Goal: Task Accomplishment & Management: Complete application form

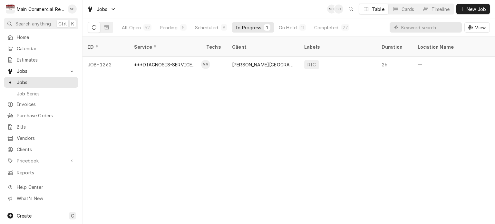
click at [360, 114] on div "ID Service Techs Client Labels Duration Location Name Date Received Status Prio…" at bounding box center [289, 130] width 413 height 187
click at [258, 130] on div "ID Service Techs Client Labels Duration Location Name Date Received Status Prio…" at bounding box center [289, 130] width 413 height 187
click at [353, 95] on div "ID Service Techs Client Labels Duration Location Name Date Received Status Prio…" at bounding box center [289, 130] width 413 height 187
click at [228, 102] on div "ID Service Techs Client Labels Duration Location Name Date Received Status Prio…" at bounding box center [289, 130] width 413 height 187
click at [227, 94] on div "ID Service Techs Client Labels Duration Location Name Date Received Status Prio…" at bounding box center [289, 130] width 413 height 187
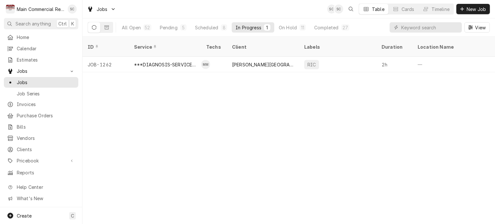
click at [164, 152] on div "ID Service Techs Client Labels Duration Location Name Date Received Status Prio…" at bounding box center [289, 130] width 413 height 187
click at [226, 160] on div "ID Service Techs Client Labels Duration Location Name Date Received Status Prio…" at bounding box center [289, 130] width 413 height 187
click at [335, 28] on div "Completed" at bounding box center [326, 27] width 24 height 7
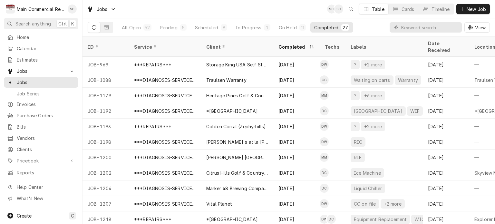
click at [199, 11] on div "Jobs SC SC Table Cards Timeline New Job" at bounding box center [289, 9] width 413 height 18
click at [475, 9] on span "New Job" at bounding box center [477, 9] width 22 height 7
click at [475, 8] on span "New Job" at bounding box center [477, 9] width 22 height 7
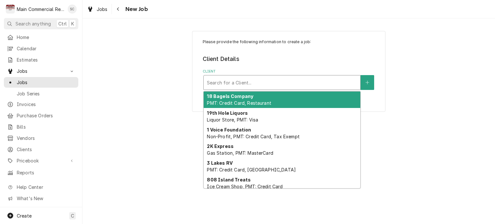
click at [264, 84] on div "Client" at bounding box center [282, 83] width 150 height 12
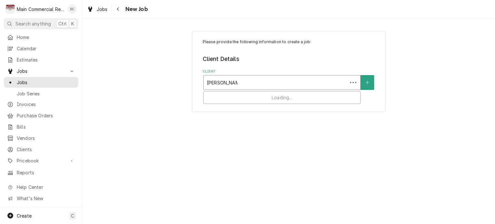
type input "Madison Point"
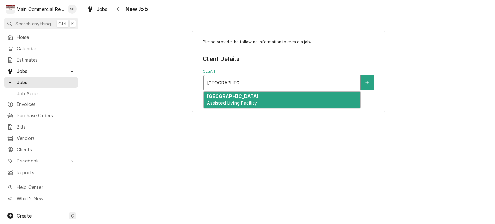
click at [252, 104] on span "Assisted Living Facility" at bounding box center [232, 102] width 50 height 5
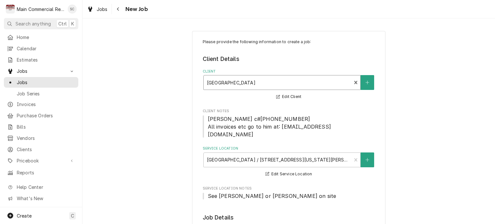
scroll to position [97, 0]
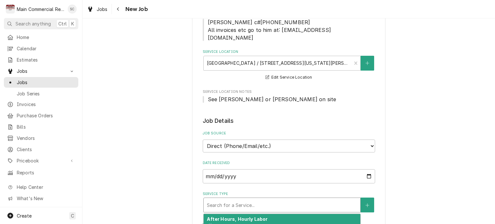
click at [247, 199] on div "Service Type" at bounding box center [282, 205] width 150 height 12
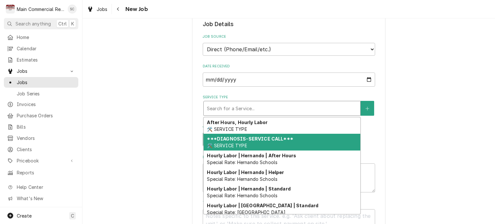
click at [245, 136] on strong "***DIAGNOSIS-SERVICE CALL***" at bounding box center [250, 138] width 86 height 5
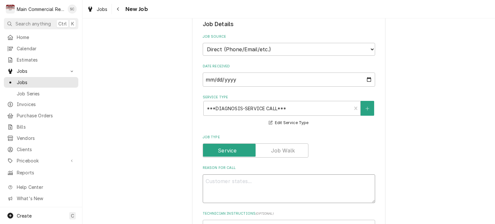
click at [232, 174] on textarea "Reason For Call" at bounding box center [289, 188] width 173 height 29
type textarea "x"
type textarea "I"
type textarea "x"
type textarea "Ic"
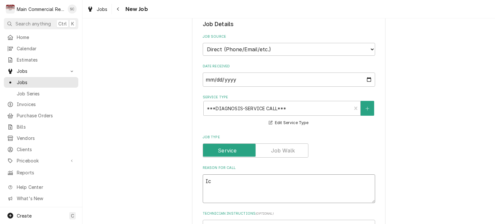
type textarea "x"
type textarea "Ice"
type textarea "x"
type textarea "Ice"
type textarea "x"
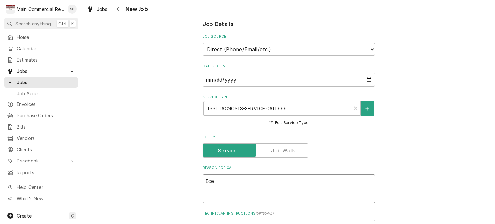
type textarea "Ice M"
type textarea "x"
type textarea "Ice Ma"
type textarea "x"
type textarea "Ice Mac"
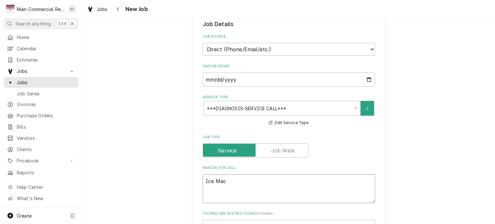
type textarea "x"
type textarea "Ice Mach"
type textarea "x"
type textarea "Ice Machi"
type textarea "x"
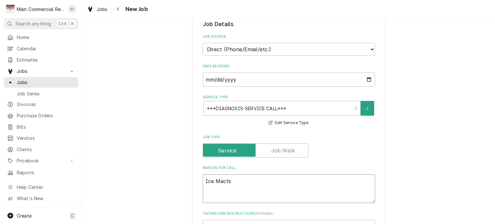
type textarea "Ice Machin"
type textarea "x"
type textarea "Ice Machine"
type textarea "x"
type textarea "Ice Machine"
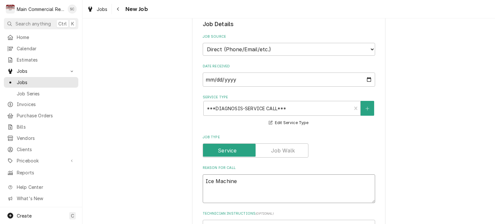
type textarea "x"
type textarea "Ice Machine i"
type textarea "x"
type textarea "Ice Machine is"
type textarea "x"
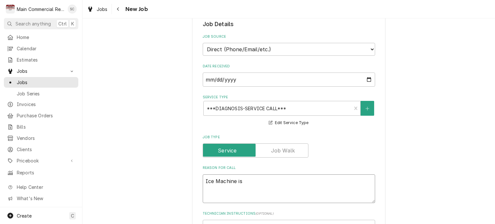
type textarea "Ice Machine is"
type textarea "x"
type textarea "Ice Machine is d"
type textarea "x"
type textarea "Ice Machine is do"
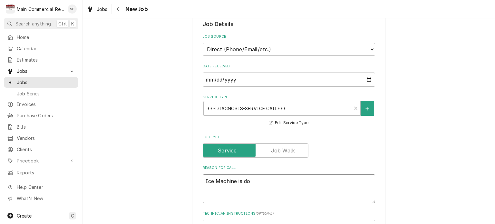
type textarea "x"
type textarea "Ice Machine is dow"
type textarea "x"
type textarea "Ice Machine is down"
type textarea "x"
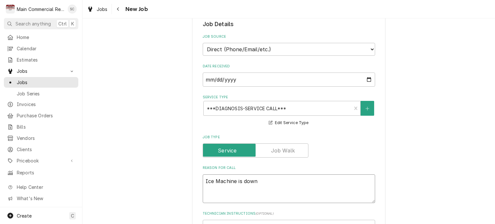
type textarea "Ice Machine is down."
type textarea "x"
type textarea "Ice Machine is down."
type textarea "x"
type textarea "Ice Machine is down."
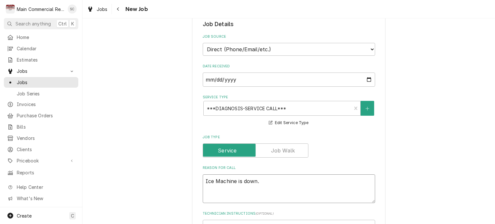
type textarea "x"
type textarea "Ice Machine is down."
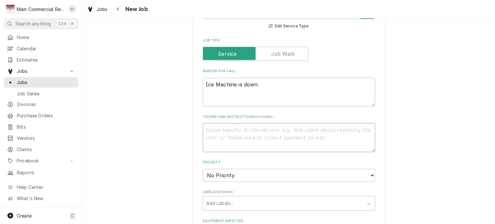
click at [213, 123] on textarea "Technician Instructions ( optional )" at bounding box center [289, 137] width 173 height 29
paste textarea "They shut it down to clean it, turned it back on, and the water pump won't kick…"
type textarea "x"
type textarea "They shut it down to clean it, turned it back on, and the water pump won't kick…"
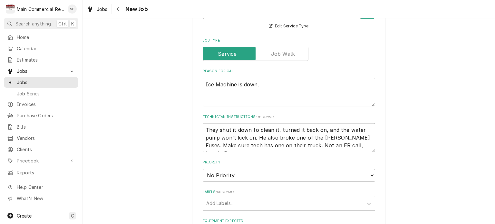
type textarea "x"
type textarea "They shut it down to clean it, turned it back on, and the water pump won't kick…"
click at [260, 78] on textarea "Ice Machine is down." at bounding box center [289, 92] width 173 height 29
type textarea "x"
type textarea "Ice Machine is down."
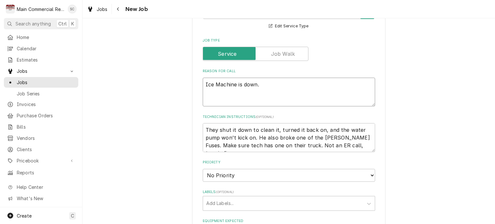
type textarea "x"
type textarea "Ice Machine is down. P"
type textarea "x"
type textarea "Ice Machine is down. Pe"
type textarea "x"
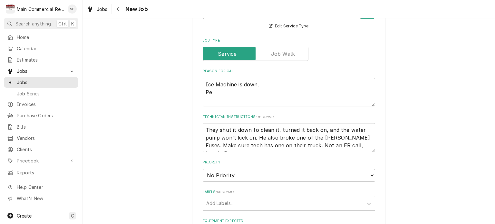
type textarea "Ice Machine is down. Per"
type textarea "x"
type textarea "Ice Machine is down. Per"
type textarea "x"
type textarea "Ice Machine is down. Per W"
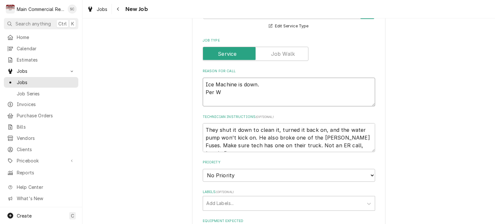
type textarea "x"
type textarea "Ice Machine is down. Per Wa"
type textarea "x"
type textarea "Ice Machine is down. Per Way"
type textarea "x"
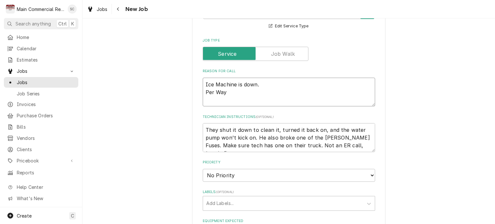
type textarea "Ice Machine is down. Per Wayn"
type textarea "x"
type textarea "Ice Machine is down. Per Wayne"
type textarea "x"
type textarea "Ice Machine is down. Per Wayne"
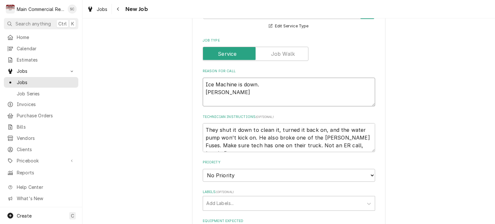
type textarea "x"
type textarea "Ice Machine is down. Per Wayne 7"
type textarea "x"
type textarea "Ice Machine is down. Per Wayne 72"
type textarea "x"
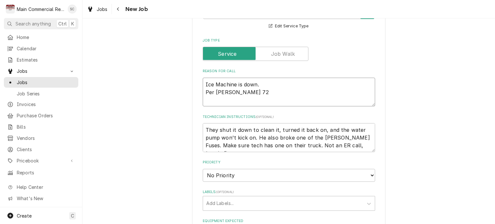
type textarea "Ice Machine is down. Per Wayne 727"
type textarea "x"
type textarea "Ice Machine is down. Per Wayne 727-"
type textarea "x"
type textarea "Ice Machine is down. Per Wayne 727-8"
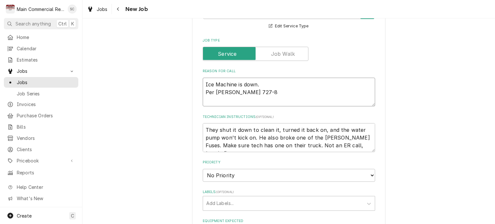
type textarea "x"
type textarea "Ice Machine is down. Per Wayne 727-84"
type textarea "x"
type textarea "Ice Machine is down. Per Wayne 727-843"
type textarea "x"
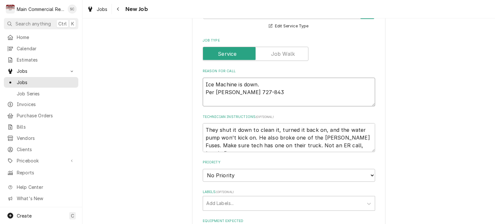
type textarea "Ice Machine is down. Per Wayne 727-843-"
type textarea "x"
type textarea "Ice Machine is down. Per Wayne 727-843-0"
type textarea "x"
type textarea "Ice Machine is down. Per Wayne 727-843-06"
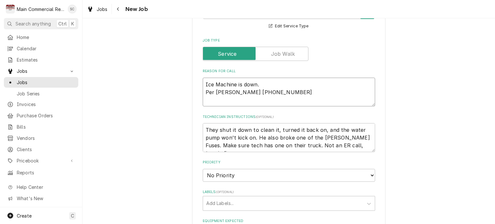
type textarea "x"
type textarea "Ice Machine is down. Per Wayne 727-843-060"
type textarea "x"
type textarea "Ice Machine is down. Per Wayne 727-843-0600"
type textarea "x"
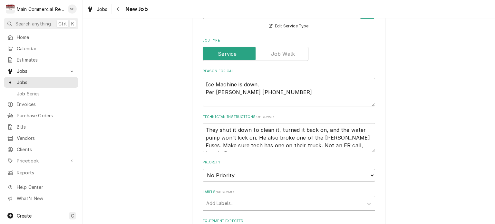
scroll to position [387, 0]
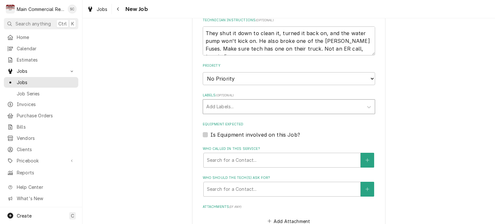
type textarea "Ice Machine is down. Per Wayne 727-843-0600"
click at [265, 101] on div "Labels" at bounding box center [283, 107] width 154 height 12
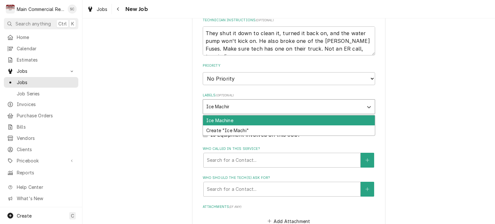
type input "Ice Machine"
click at [262, 115] on div "Ice Machine" at bounding box center [289, 120] width 172 height 10
type textarea "x"
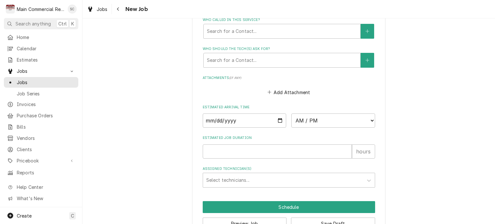
scroll to position [484, 0]
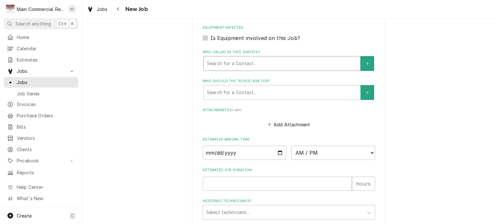
click at [277, 58] on div "Who called in this service?" at bounding box center [282, 64] width 150 height 12
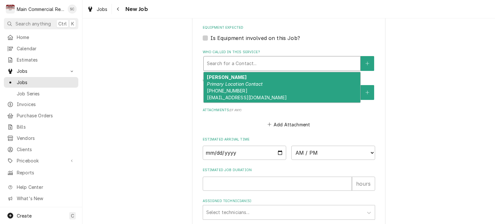
click at [253, 84] on div "Wayne Dobbs Primary Location Contact (727) 849-7555 wdobbs@madisonpointecc.com" at bounding box center [282, 87] width 157 height 30
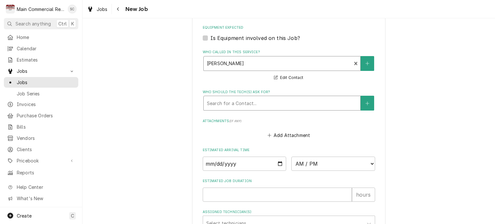
click at [276, 97] on div "Who should the tech(s) ask for?" at bounding box center [282, 103] width 150 height 12
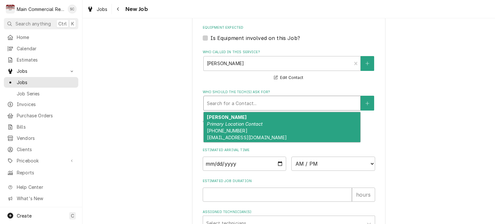
click at [263, 119] on div "Wayne Dobbs Primary Location Contact (727) 849-7555 wdobbs@madisonpointecc.com" at bounding box center [282, 127] width 157 height 30
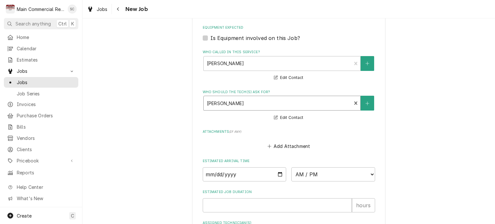
scroll to position [547, 0]
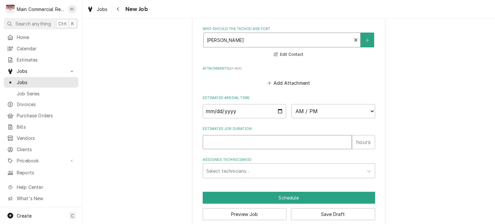
click at [255, 135] on input "Estimated Job Duration" at bounding box center [277, 142] width 149 height 14
type textarea "x"
type input "2"
type textarea "x"
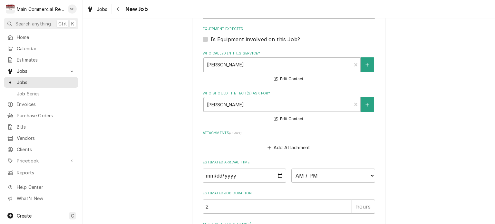
scroll to position [418, 0]
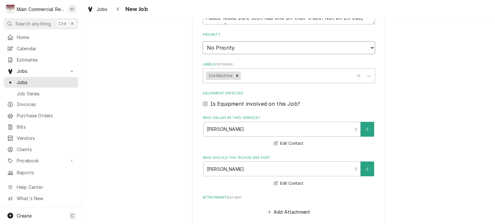
click at [241, 42] on select "No Priority Urgent High Medium Low" at bounding box center [289, 47] width 173 height 13
select select "3"
click at [203, 41] on select "No Priority Urgent High Medium Low" at bounding box center [289, 47] width 173 height 13
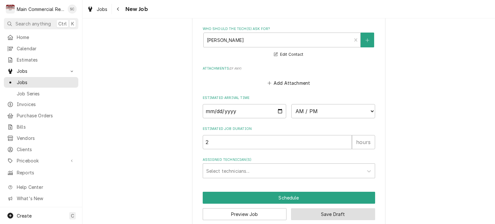
click at [338, 208] on button "Save Draft" at bounding box center [333, 214] width 84 height 12
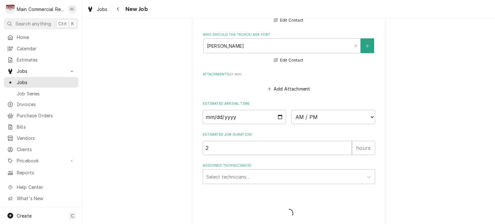
type textarea "x"
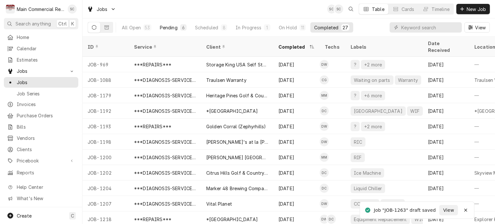
click at [164, 28] on div "Pending" at bounding box center [169, 27] width 18 height 7
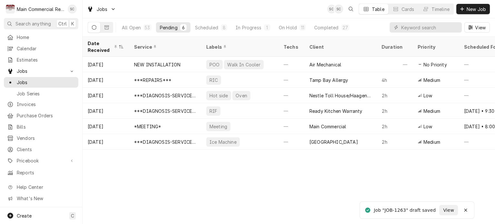
click at [281, 189] on div "Date Received Service Labels Techs Client Duration Priority Scheduled For Locat…" at bounding box center [289, 130] width 413 height 187
